Goal: Navigation & Orientation: Understand site structure

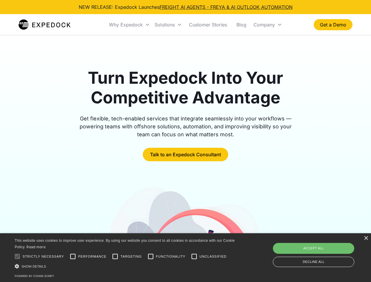
click at [130, 25] on div "Why Expedock" at bounding box center [126, 25] width 34 height 6
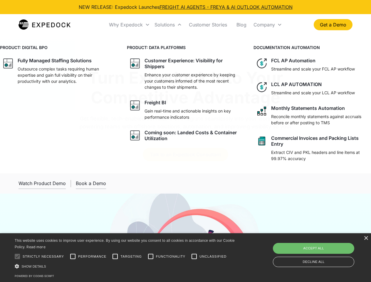
click at [168, 25] on div "Solutions" at bounding box center [165, 25] width 20 height 6
click at [268, 25] on div "Company" at bounding box center [264, 25] width 21 height 6
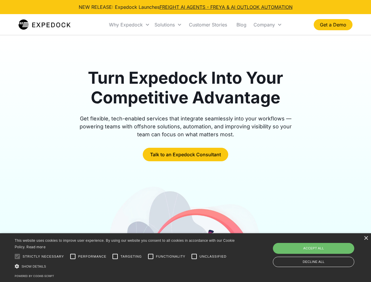
click at [17, 257] on div at bounding box center [17, 257] width 12 height 12
click at [73, 257] on input "Performance" at bounding box center [73, 257] width 12 height 12
checkbox input "true"
click at [115, 257] on input "Targeting" at bounding box center [115, 257] width 12 height 12
checkbox input "true"
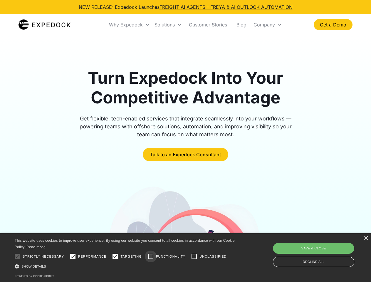
click at [151, 257] on input "Functionality" at bounding box center [151, 257] width 12 height 12
checkbox input "true"
click at [194, 257] on input "Unclassified" at bounding box center [195, 257] width 12 height 12
checkbox input "true"
click at [126, 266] on div "Show details Hide details" at bounding box center [126, 267] width 222 height 6
